Goal: Information Seeking & Learning: Learn about a topic

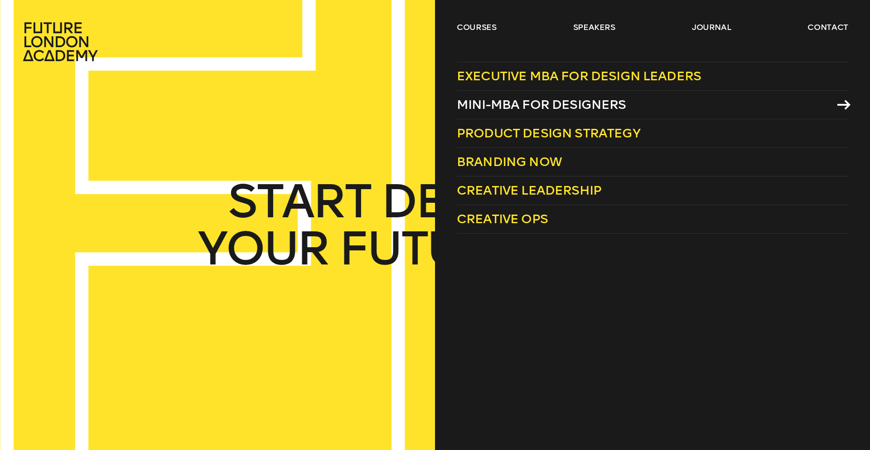
click at [568, 107] on span "Mini-MBA for Designers" at bounding box center [542, 104] width 170 height 15
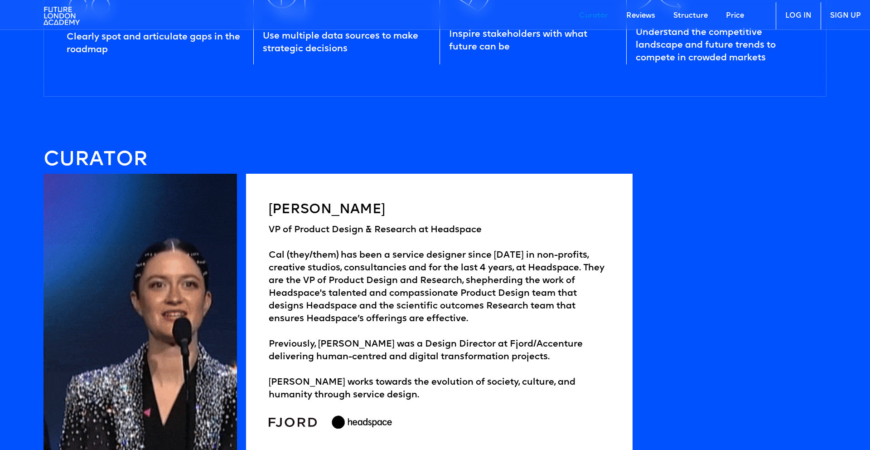
scroll to position [1355, 0]
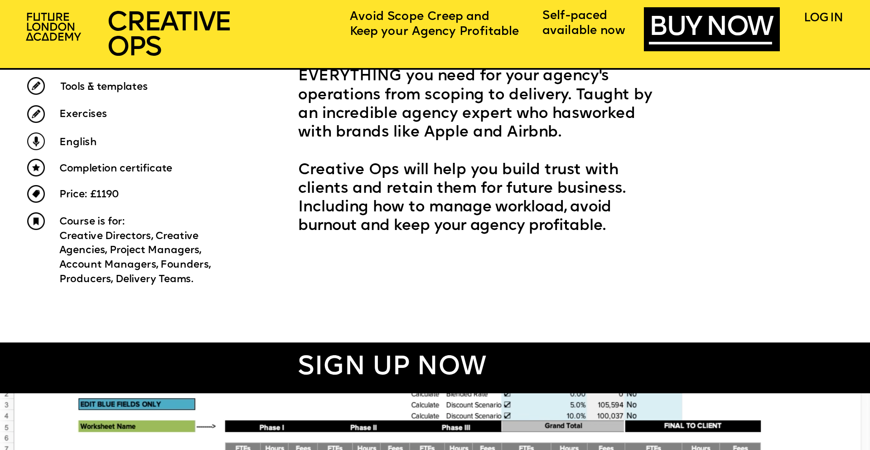
scroll to position [553, 0]
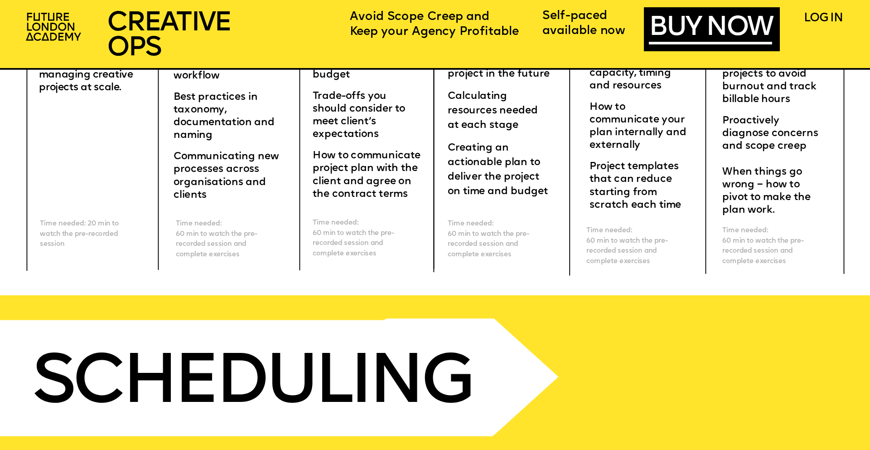
scroll to position [3837, 0]
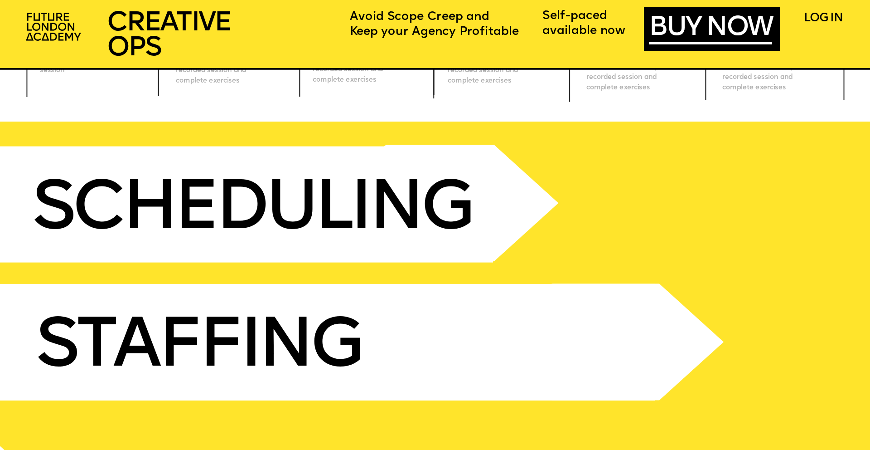
click at [361, 199] on span "SCHEDULING" at bounding box center [252, 210] width 440 height 69
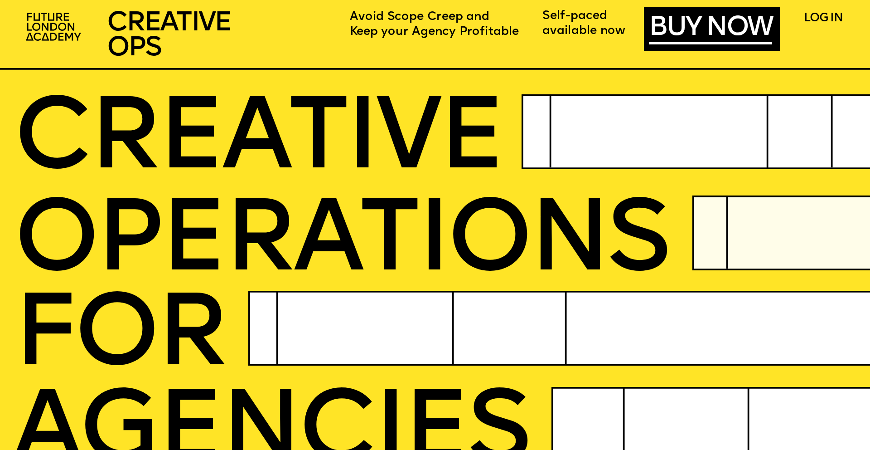
scroll to position [0, 0]
